Goal: Task Accomplishment & Management: Use online tool/utility

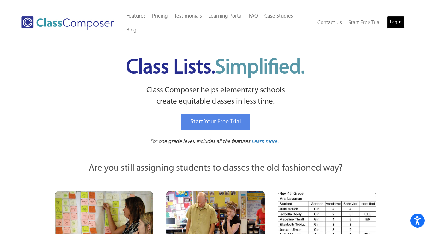
click at [402, 17] on link "Log In" at bounding box center [396, 22] width 18 height 13
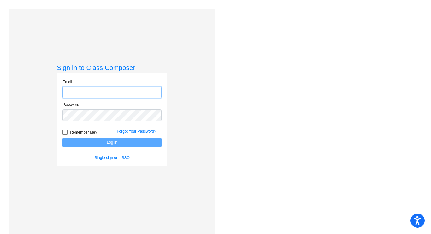
type input "holly_hare@lkstevens.wednet.edu"
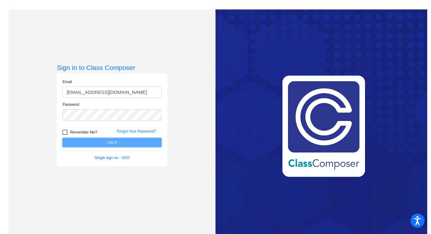
click at [112, 144] on button "Log In" at bounding box center [111, 142] width 99 height 9
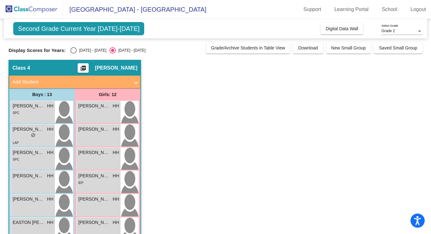
click at [70, 51] on div "Select an option" at bounding box center [73, 50] width 6 height 6
click at [73, 54] on input "2024 - 2025" at bounding box center [73, 54] width 0 height 0
radio input "true"
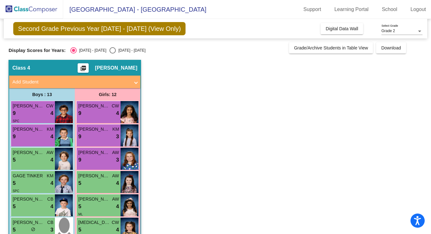
click at [87, 69] on mat-icon "picture_as_pdf" at bounding box center [84, 69] width 8 height 9
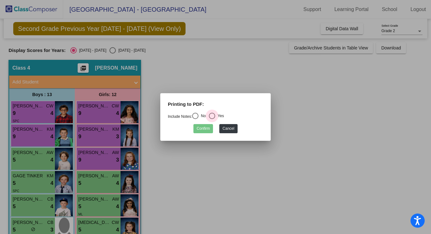
click at [214, 115] on div "Select an option" at bounding box center [212, 116] width 6 height 6
click at [212, 119] on input "Yes" at bounding box center [212, 119] width 0 height 0
radio input "true"
click at [205, 129] on button "Confirm" at bounding box center [203, 128] width 20 height 9
